Goal: Task Accomplishment & Management: Use online tool/utility

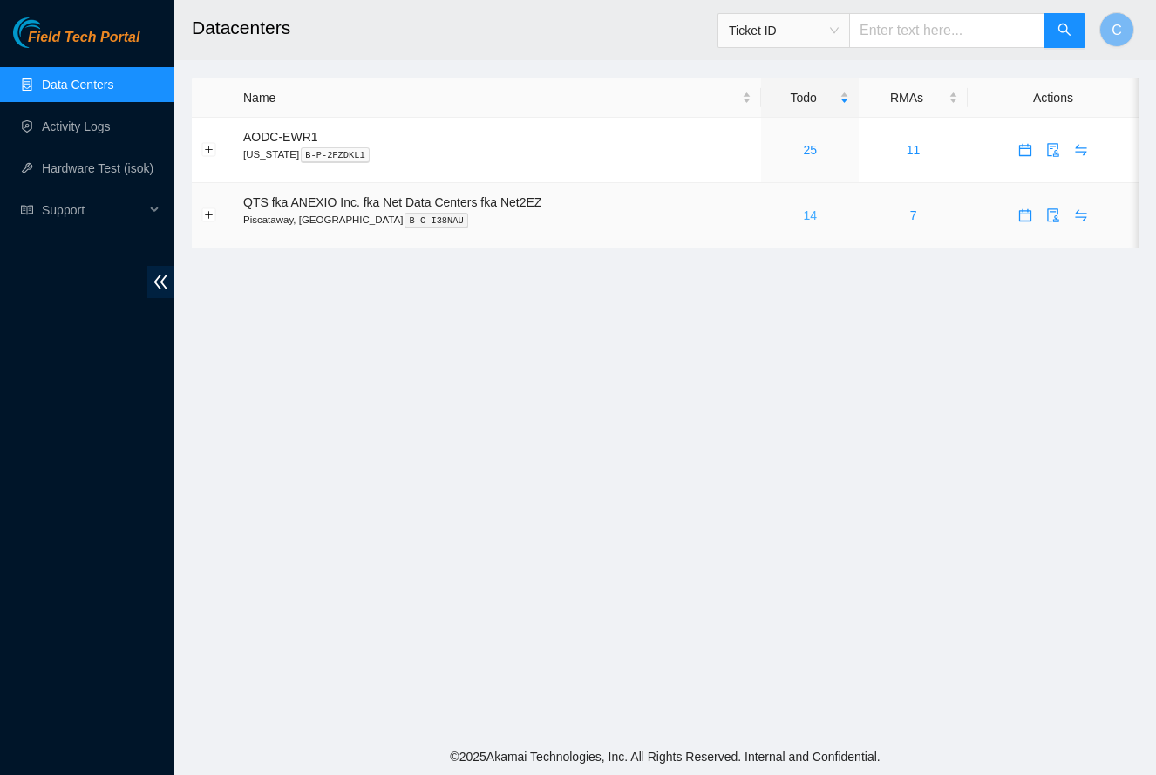
click at [814, 217] on link "14" at bounding box center [810, 215] width 14 height 14
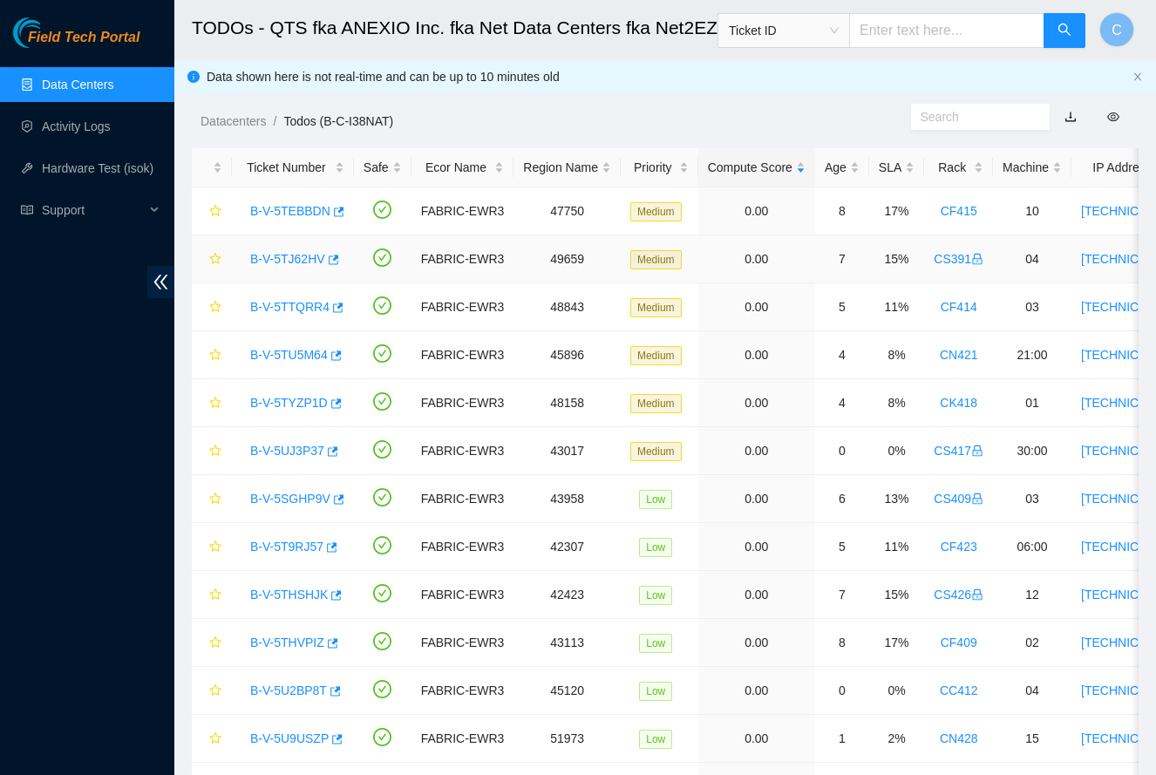
click at [310, 259] on link "B-V-5TJ62HV" at bounding box center [287, 259] width 75 height 14
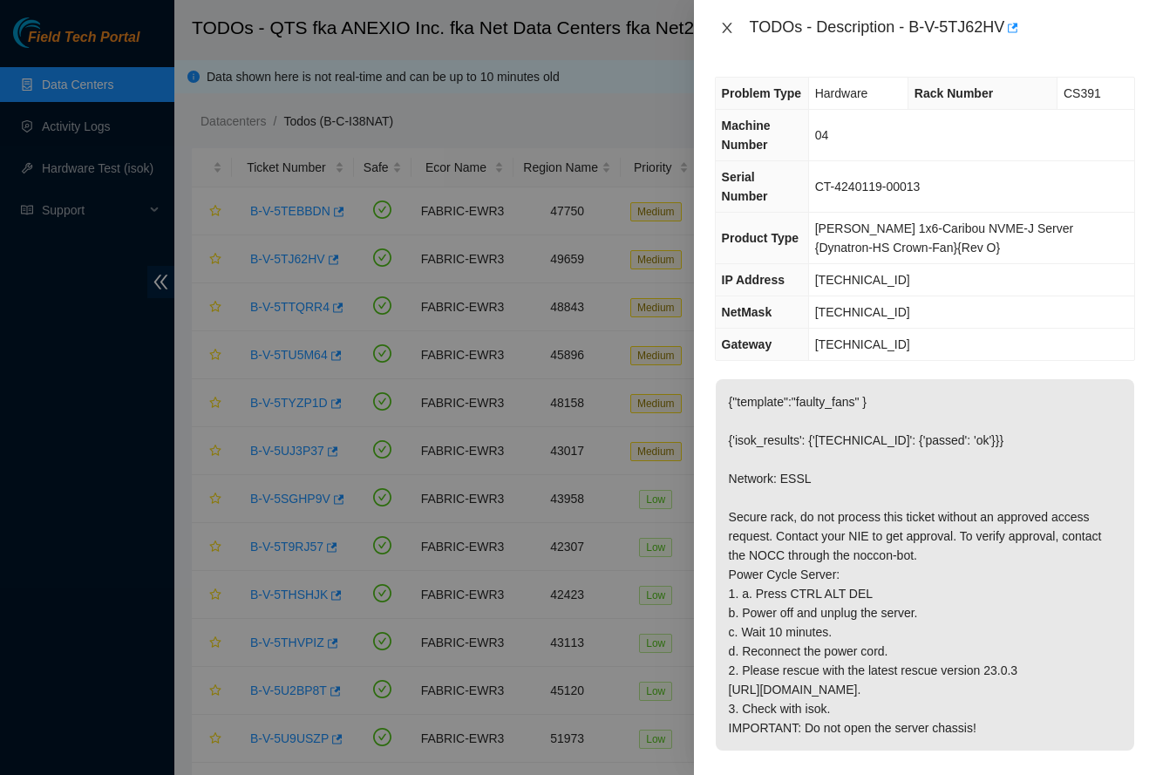
click at [722, 27] on icon "close" at bounding box center [727, 28] width 14 height 14
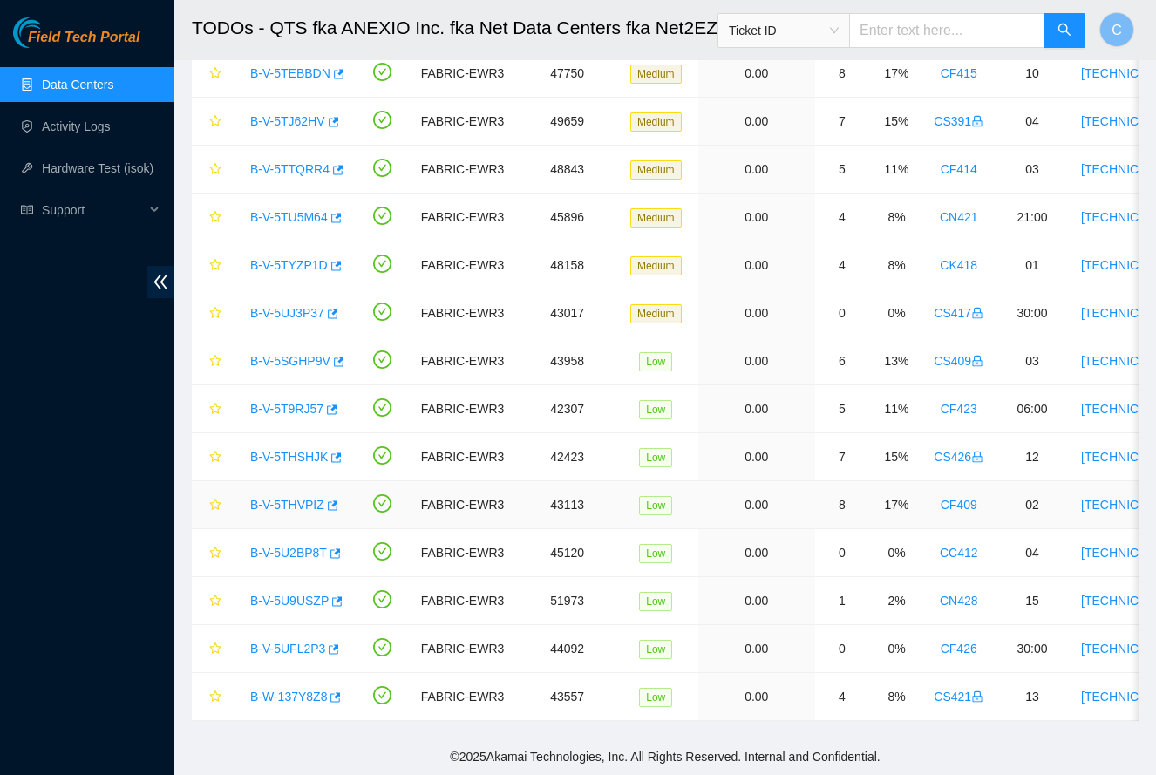
scroll to position [138, 0]
click at [271, 412] on link "B-V-5T9RJ57" at bounding box center [286, 409] width 73 height 14
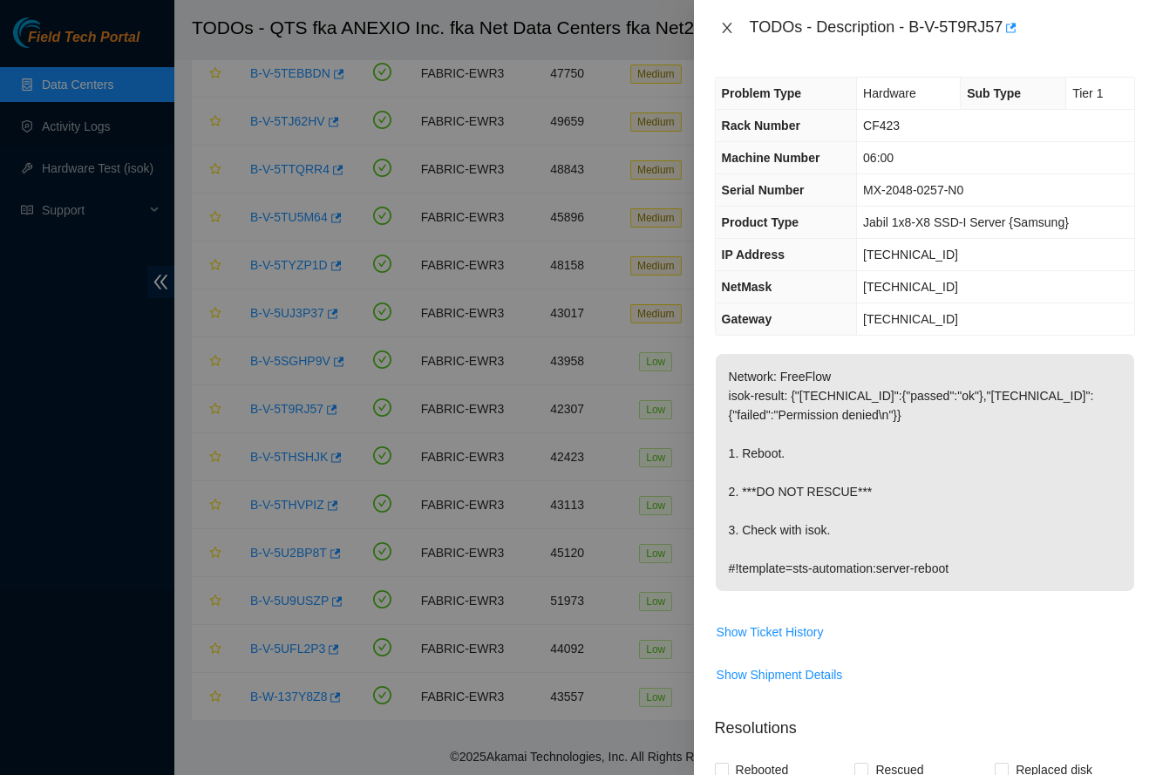
click at [720, 26] on icon "close" at bounding box center [727, 28] width 14 height 14
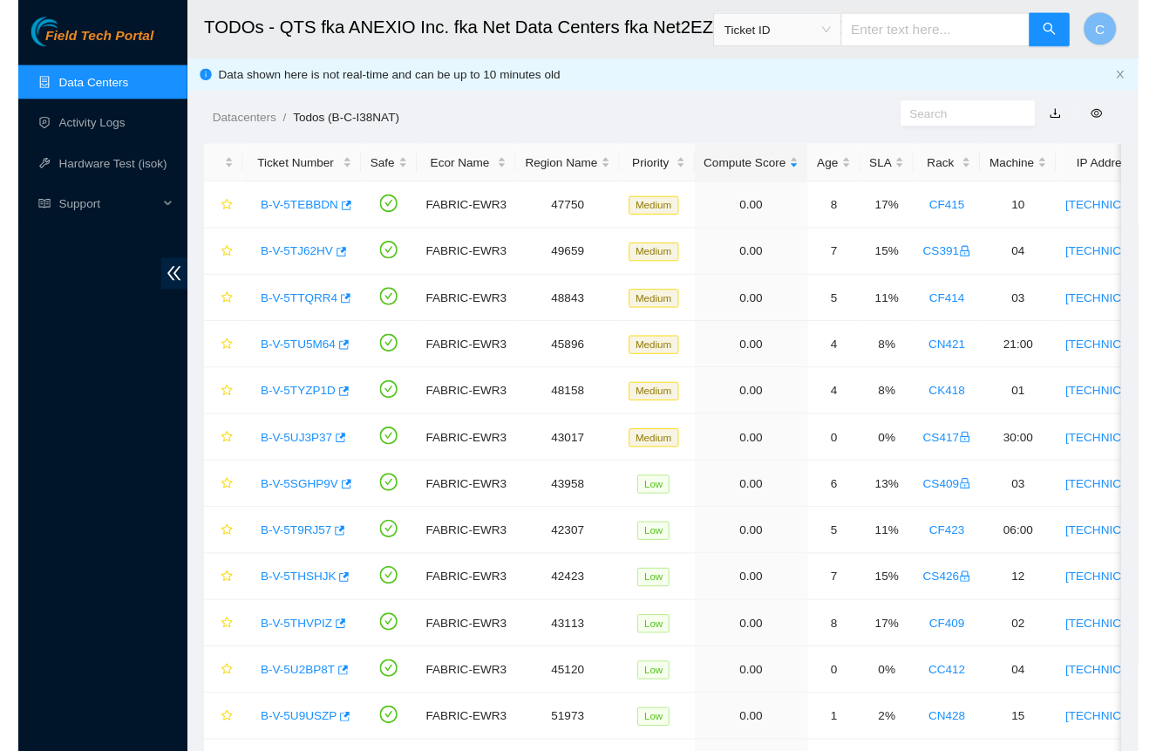
scroll to position [0, 0]
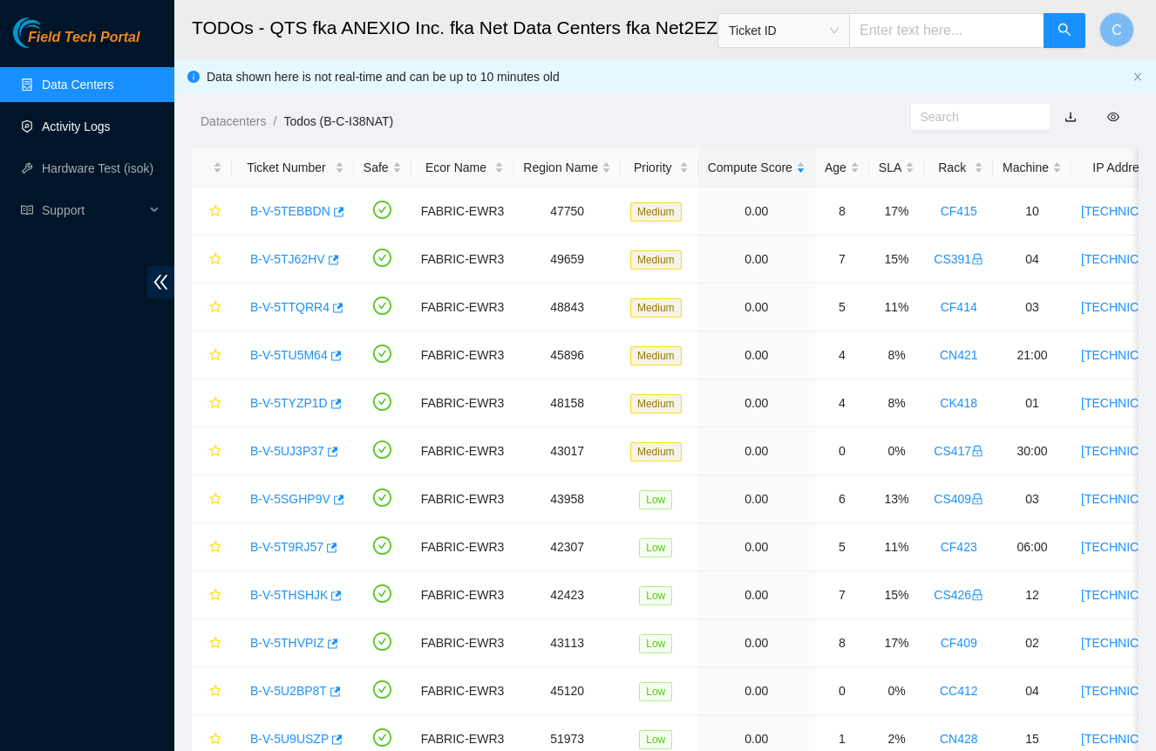
click at [100, 123] on link "Activity Logs" at bounding box center [76, 126] width 69 height 14
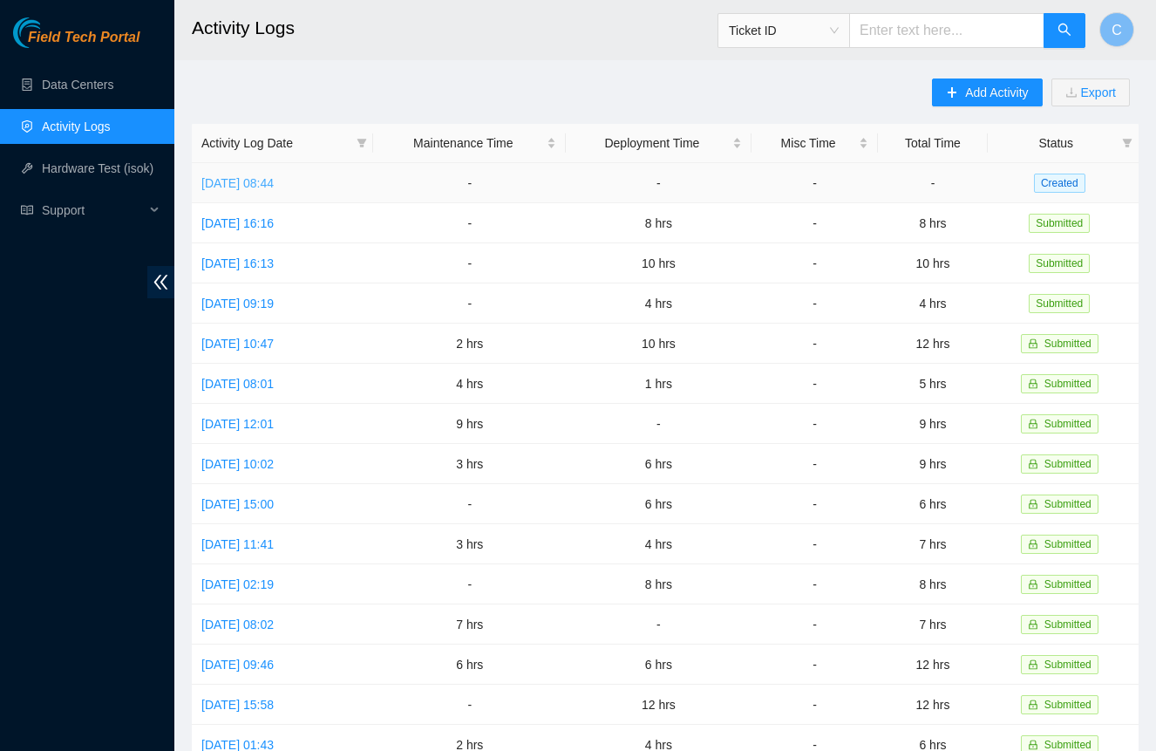
click at [274, 180] on link "Tue, 19 Aug 2025 08:44" at bounding box center [237, 183] width 72 height 14
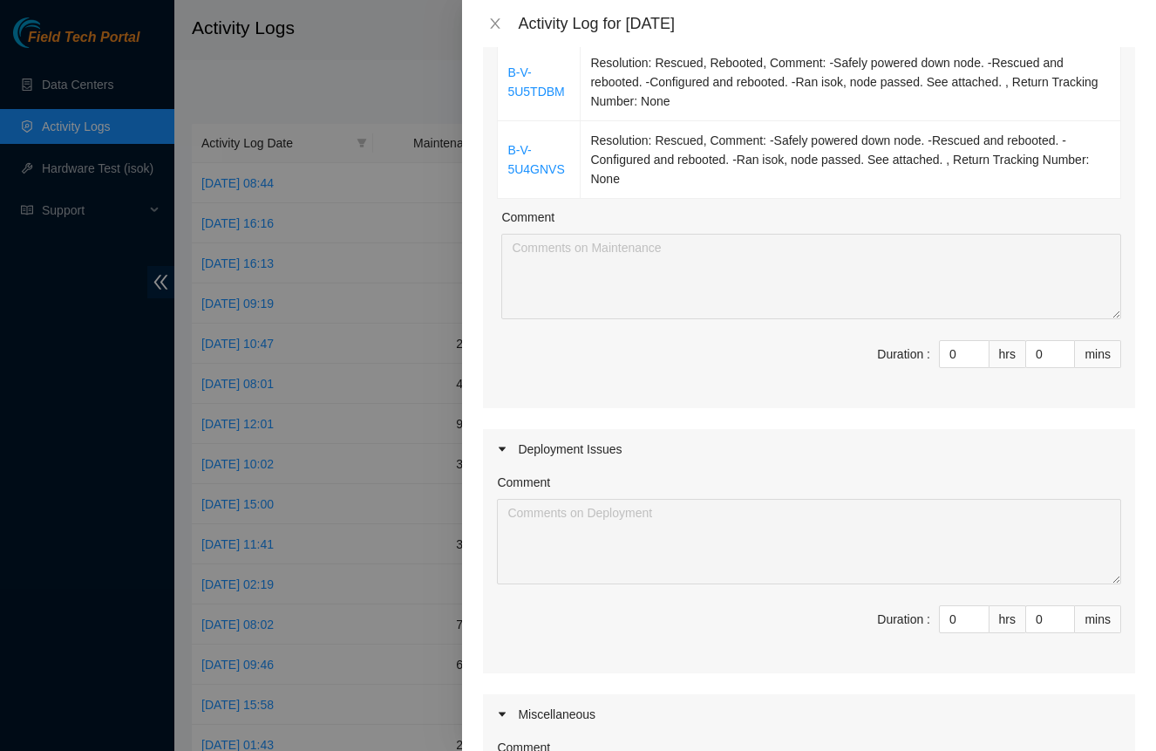
scroll to position [590, 0]
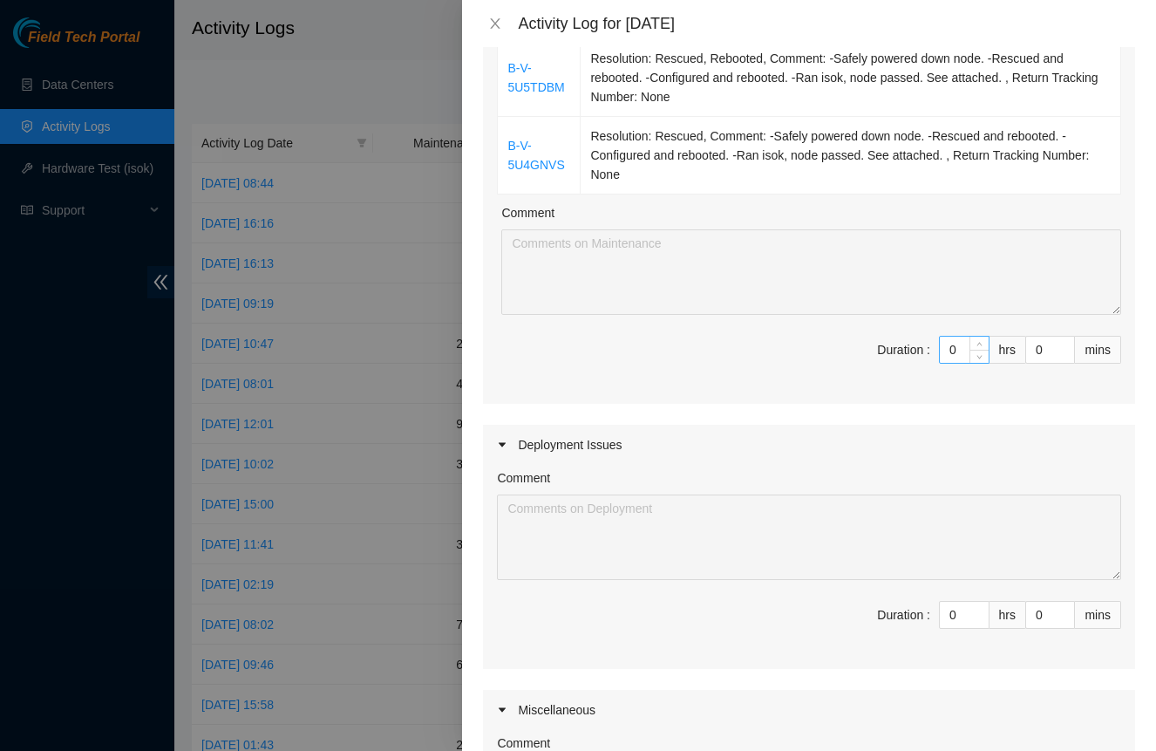
click at [963, 355] on input "0" at bounding box center [964, 350] width 49 height 26
type input "7"
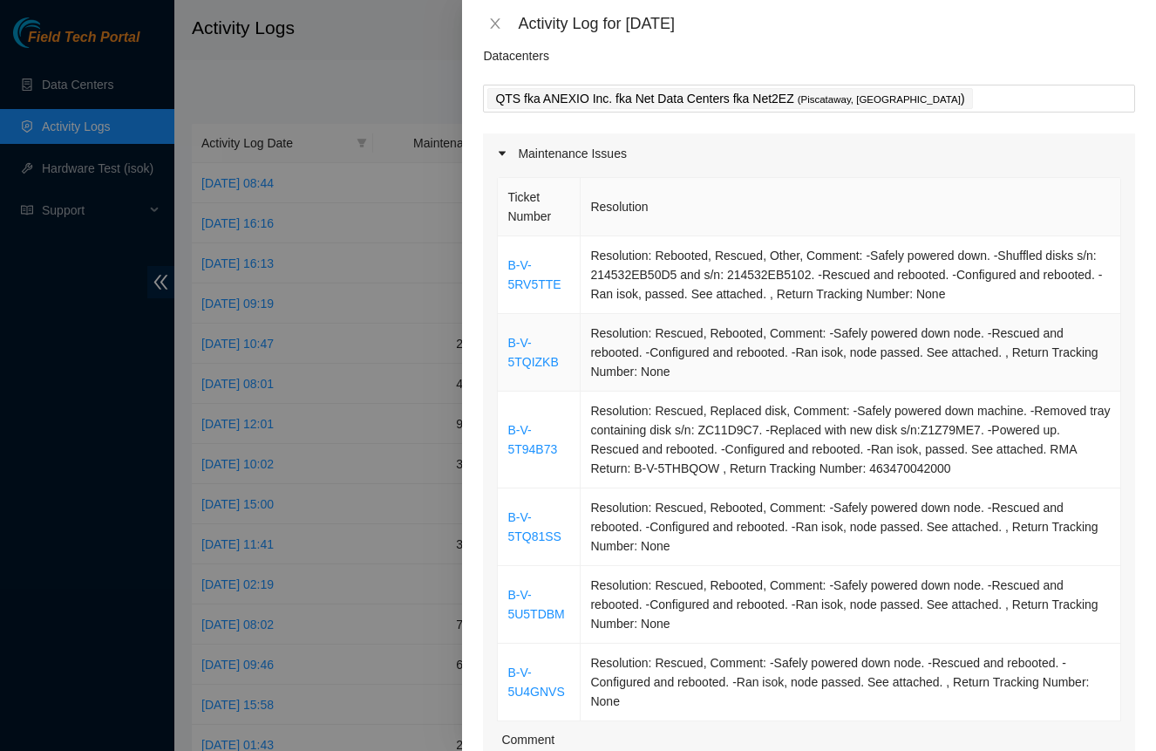
scroll to position [79, 0]
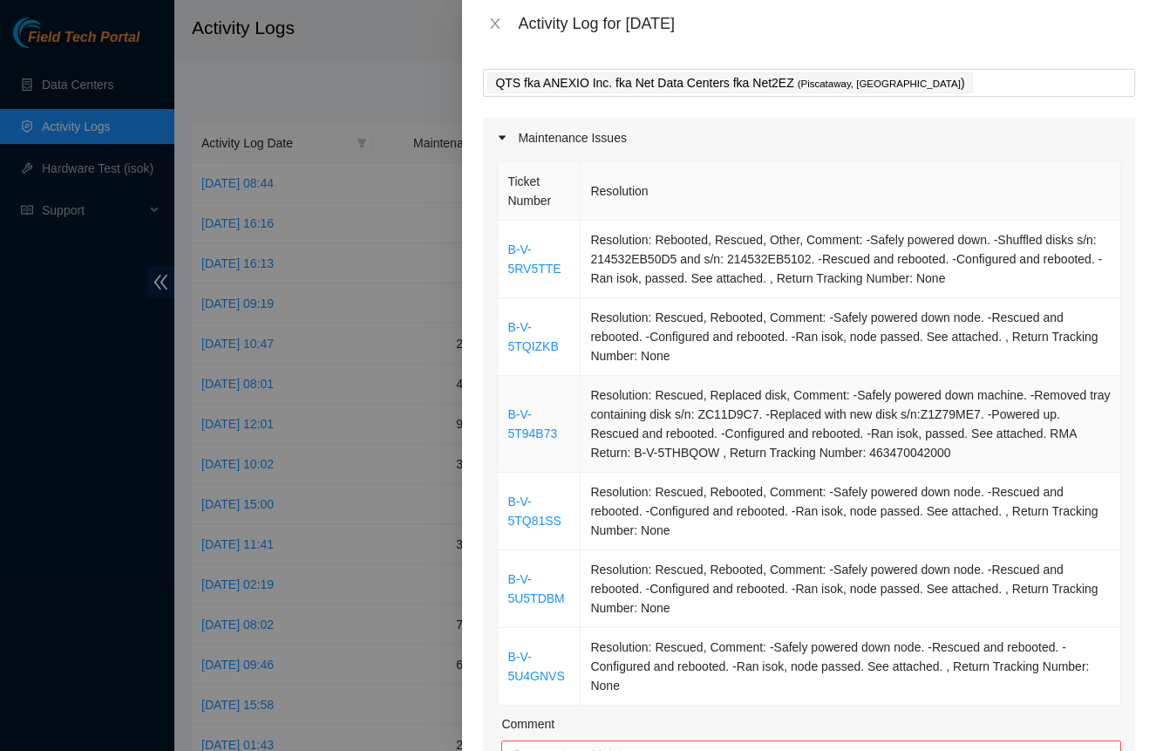
type input "7"
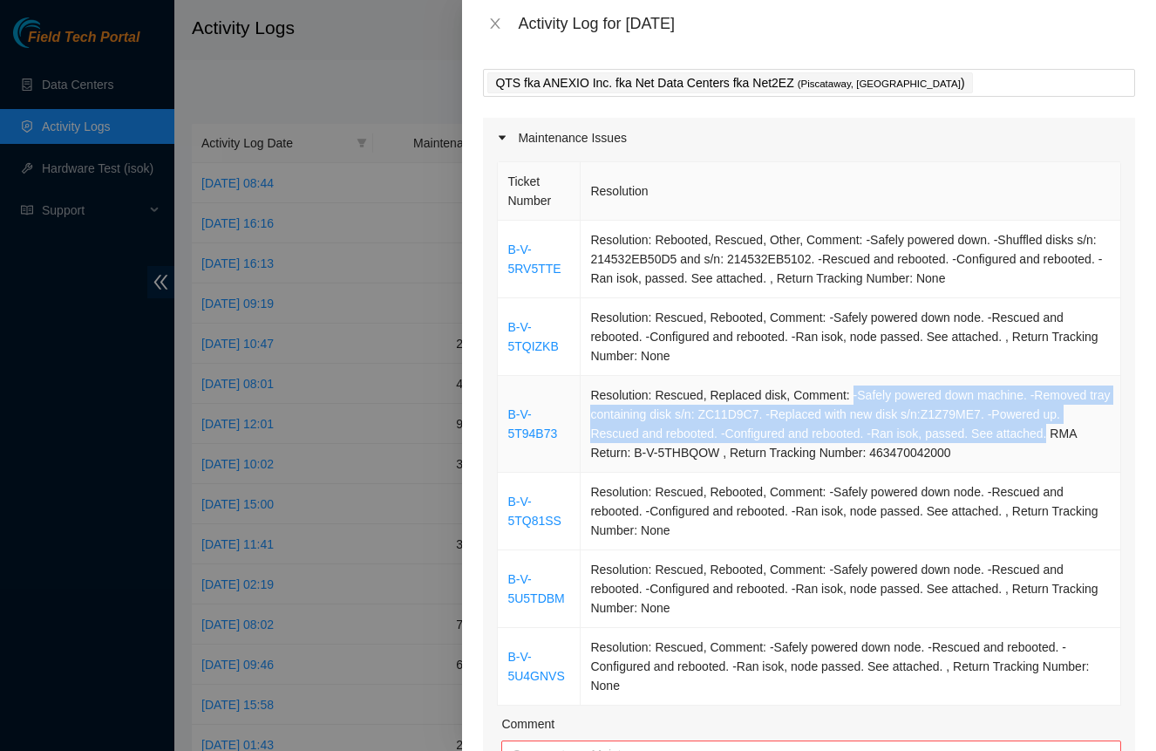
drag, startPoint x: 855, startPoint y: 392, endPoint x: 1060, endPoint y: 426, distance: 207.7
click at [1060, 426] on td "Resolution: Rescued, Replaced disk, Comment: -Safely powered down machine. -Rem…" at bounding box center [851, 424] width 541 height 97
click at [1024, 420] on td "Resolution: Rescued, Replaced disk, Comment: -Safely powered down machine. -Rem…" at bounding box center [851, 424] width 541 height 97
drag, startPoint x: 866, startPoint y: 399, endPoint x: 1059, endPoint y: 430, distance: 196.0
click at [1064, 432] on td "Resolution: Rescued, Replaced disk, Comment: -Safely powered down machine. -Rem…" at bounding box center [851, 424] width 541 height 97
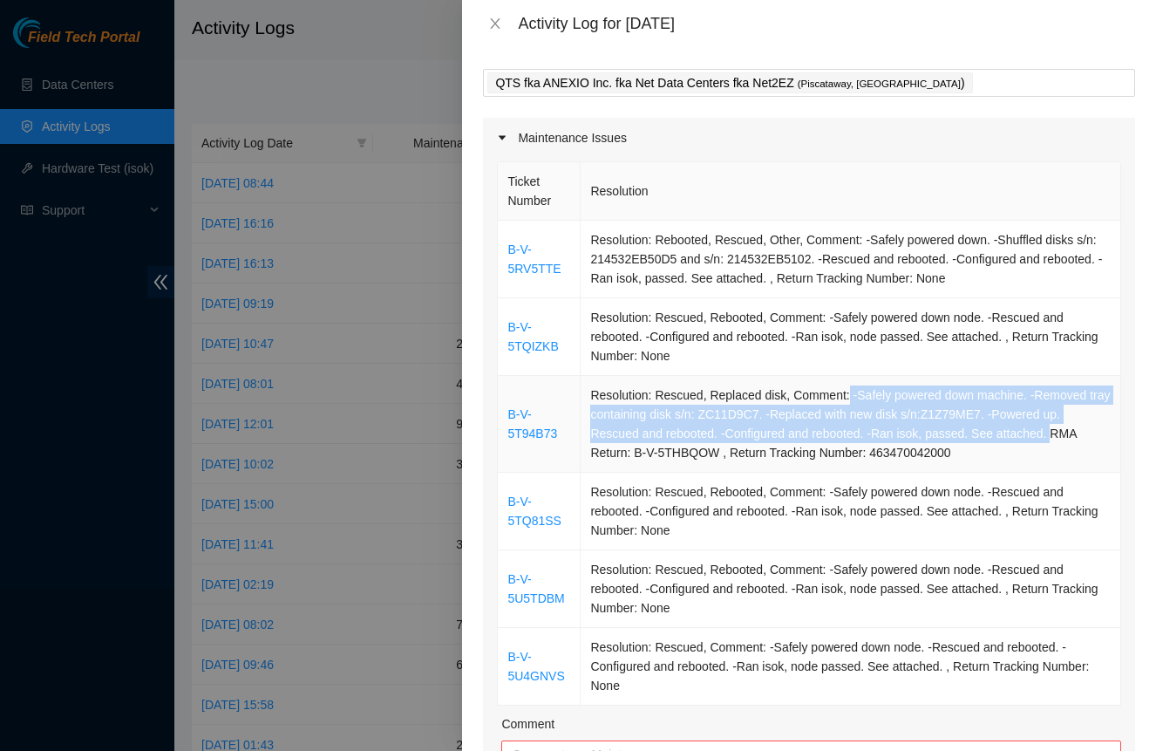
copy td "-Safely powered down machine. -Removed tray containing disk s/n: ZC11D9C7. -Rep…"
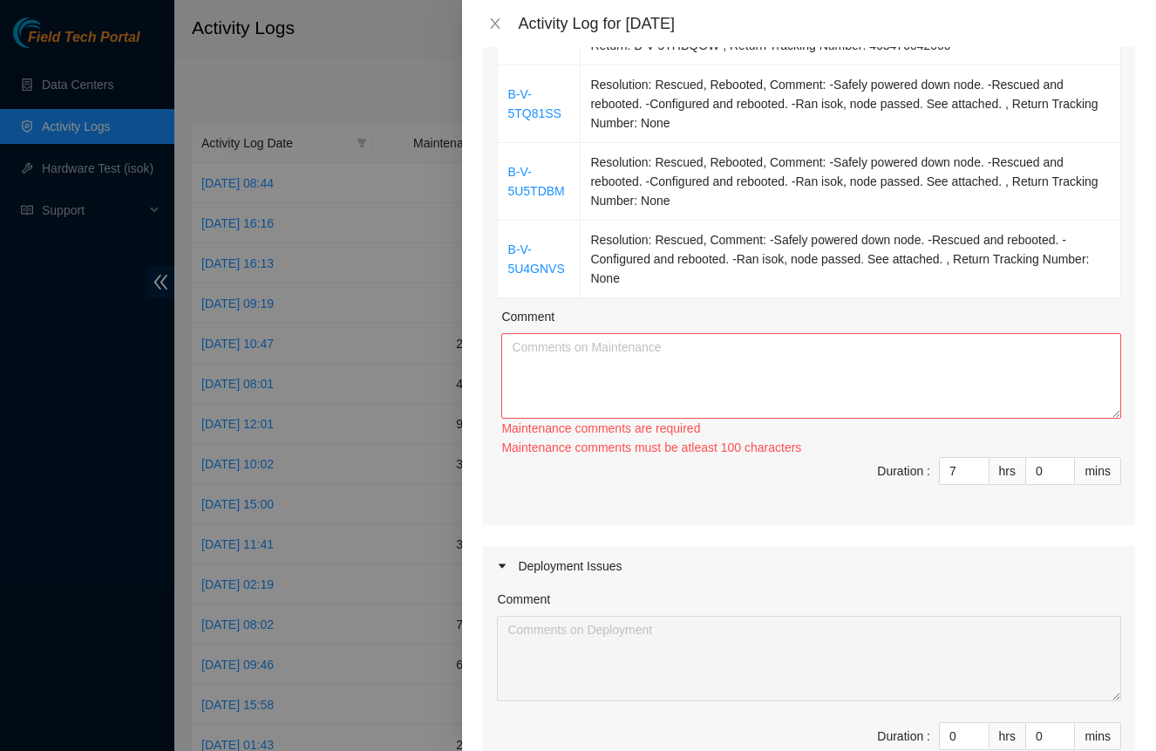
scroll to position [493, 0]
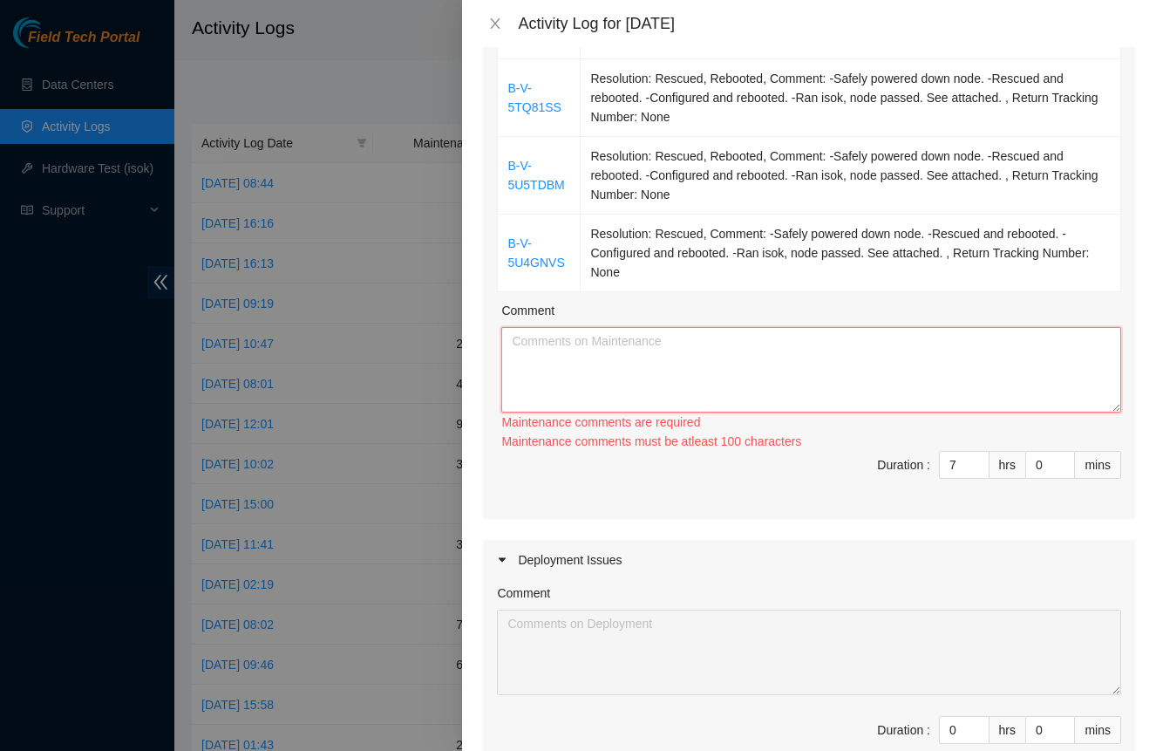
click at [718, 369] on textarea "Comment" at bounding box center [811, 369] width 620 height 85
paste textarea "-Safely powered down machine. -Removed tray containing disk s/n: ZC11D9C7. -Rep…"
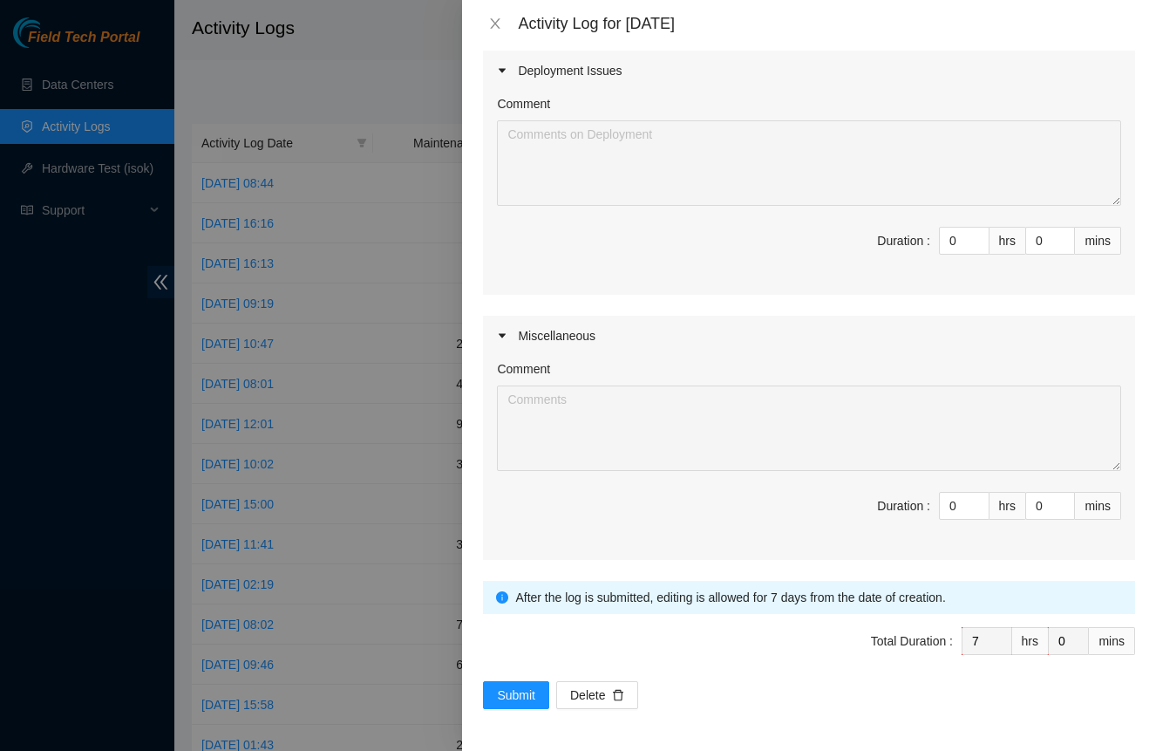
scroll to position [964, 0]
type textarea "-Safely powered down machine. -Removed tray containing disk s/n: ZC11D9C7. -Rep…"
click at [530, 691] on span "Submit" at bounding box center [516, 694] width 38 height 19
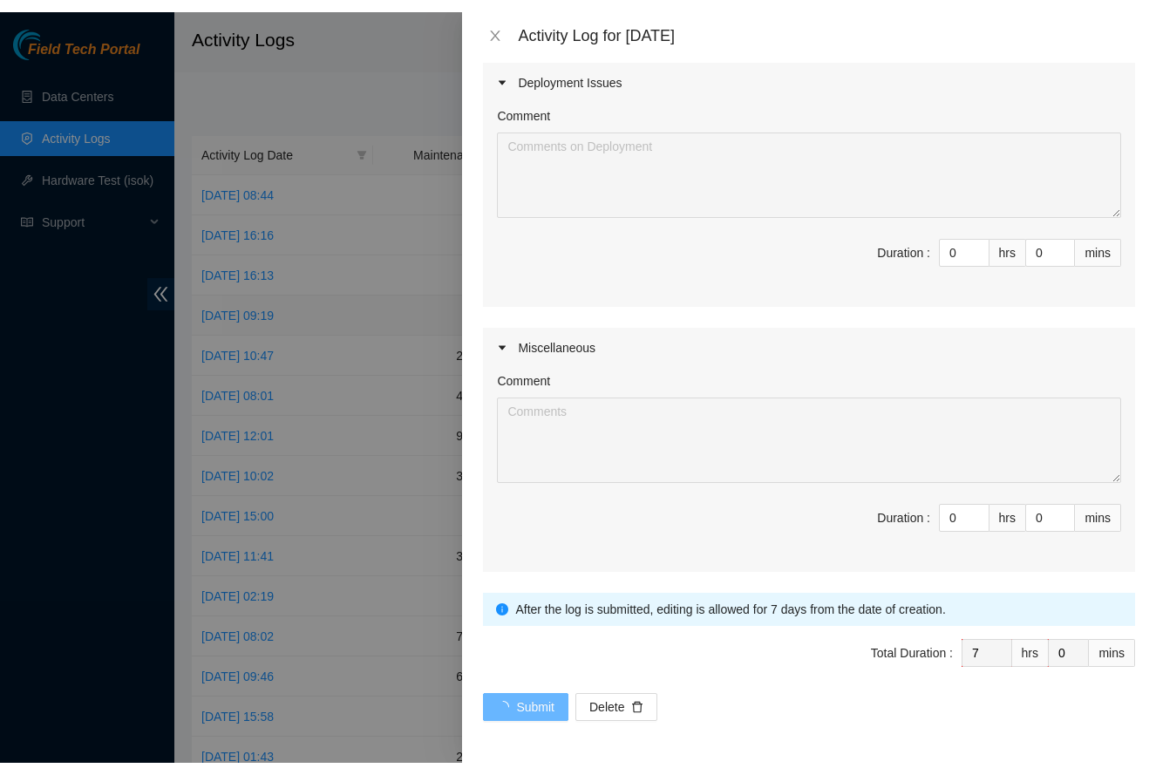
scroll to position [0, 0]
